Goal: Find specific page/section: Find specific page/section

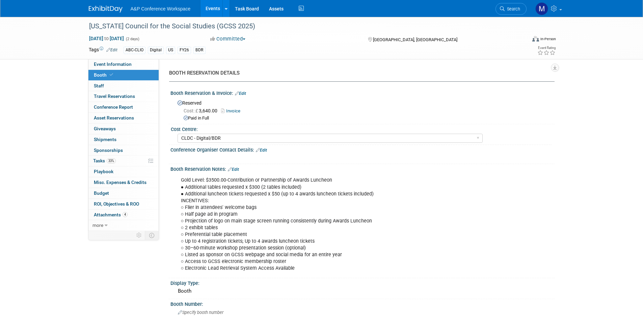
select select "CLDC - Digital/BDR"
click at [516, 10] on span "Search" at bounding box center [512, 8] width 16 height 5
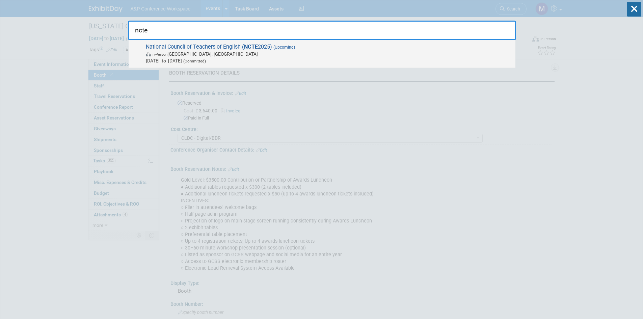
type input "ncte"
click at [215, 44] on span "National Council of Teachers of English ( NCTE 2025) (Upcoming) In-Person Denve…" at bounding box center [328, 54] width 368 height 21
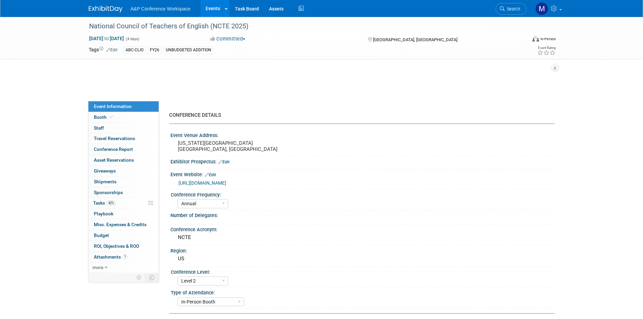
select select "Annual"
select select "Level 2"
select select "In-Person Booth"
select select "Schools"
select select "Bloomsbury Digital Resources"
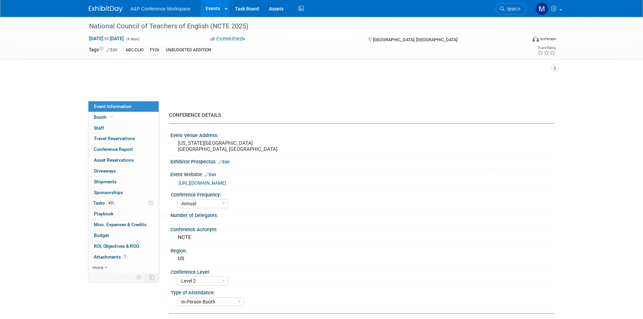
select select "[PERSON_NAME]"
select select "Brand/Subject Presence​"
